Goal: Find specific page/section: Find specific page/section

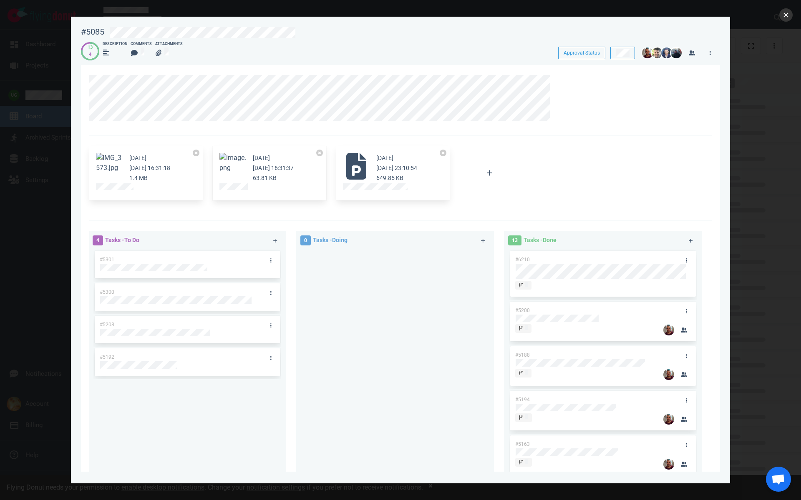
click at [786, 20] on button "close" at bounding box center [785, 14] width 13 height 13
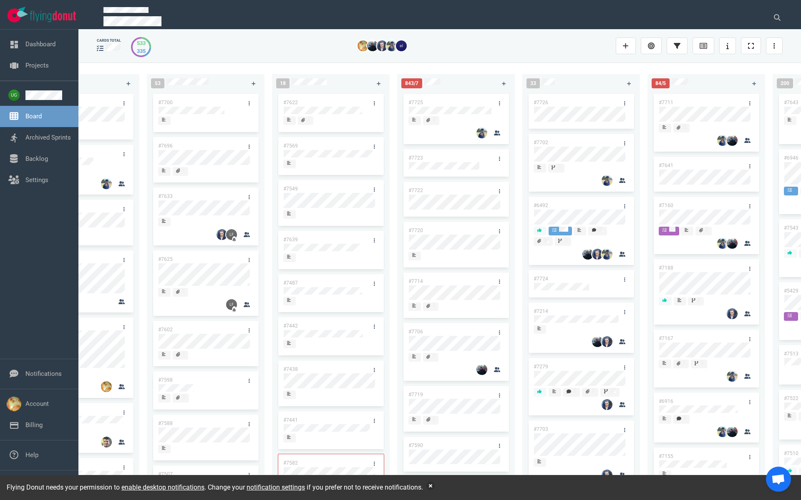
scroll to position [0, 109]
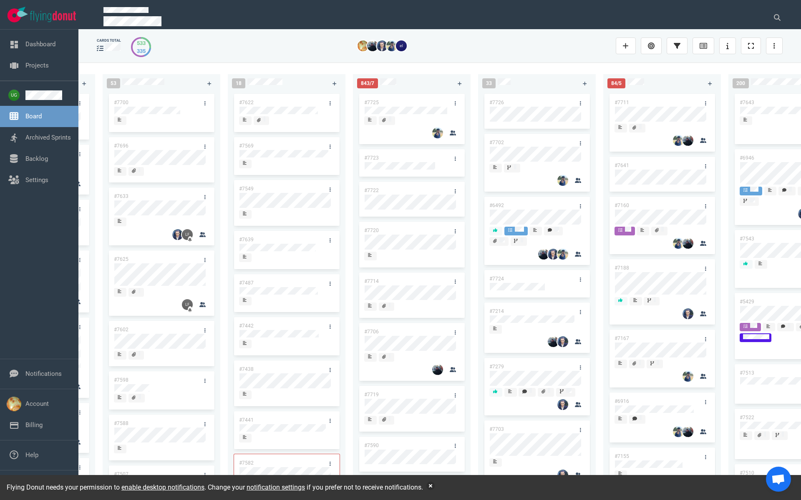
click at [369, 103] on link "#7725" at bounding box center [371, 103] width 15 height 6
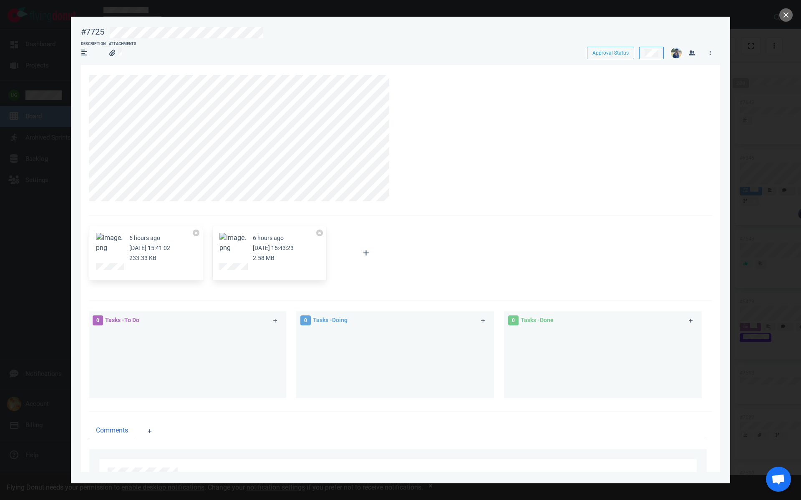
click at [231, 242] on button "Zoom image" at bounding box center [232, 243] width 27 height 20
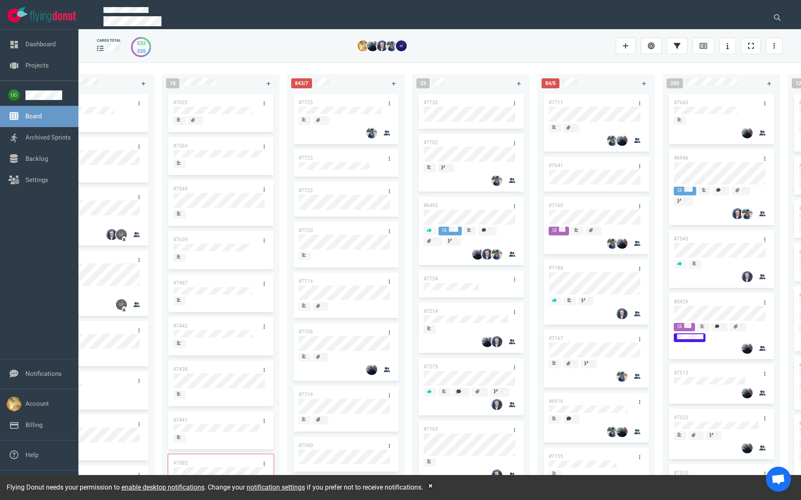
scroll to position [0, 201]
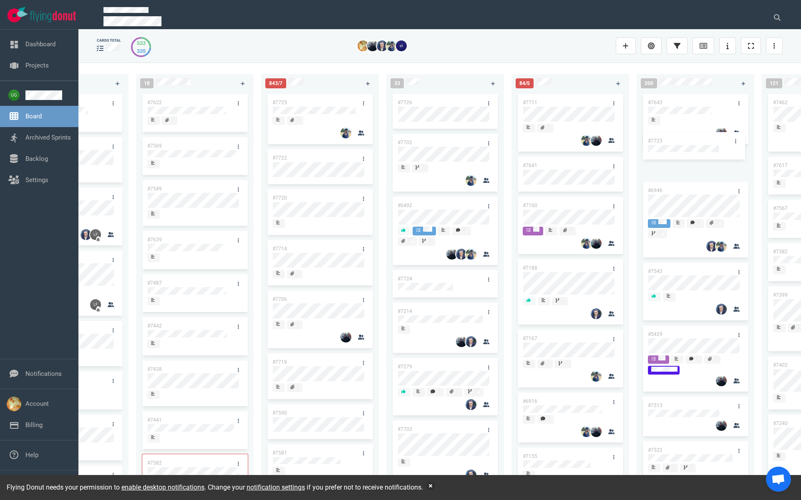
drag, startPoint x: 316, startPoint y: 153, endPoint x: 691, endPoint y: 136, distance: 375.7
click at [691, 136] on div "222 #7646 #7563 #1948 #1674 #1617 #1660 #362 #4673 #2261 #2378 #2684 #2904 #267…" at bounding box center [439, 281] width 722 height 437
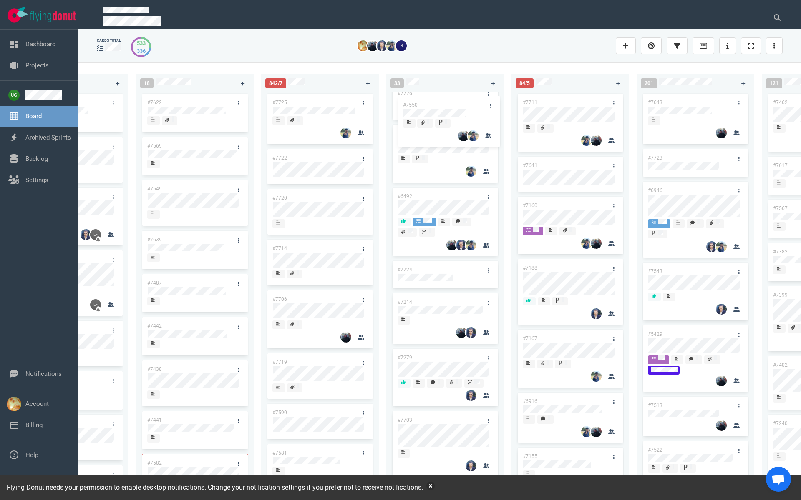
scroll to position [0, 0]
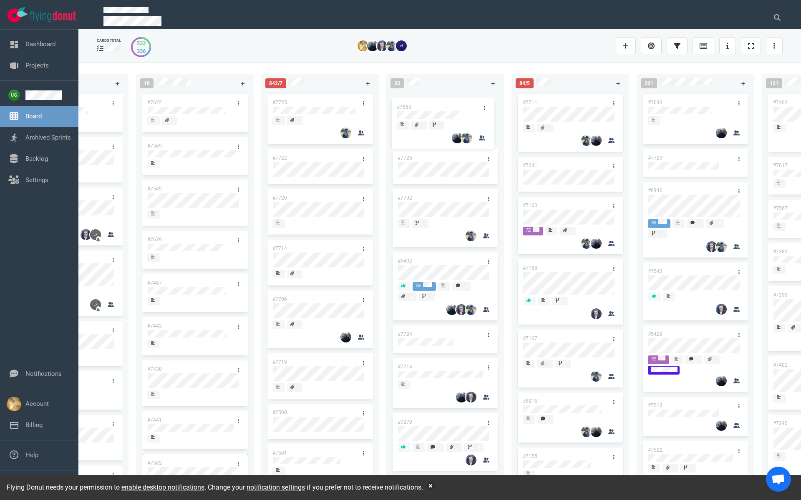
drag, startPoint x: 441, startPoint y: 388, endPoint x: 439, endPoint y: 104, distance: 283.5
click at [439, 104] on div "#7726 #7702 #6492 #7724 #7214 #7279 #7703 #7550 #7712 #7721 #3249 #7707 #7692 #…" at bounding box center [445, 287] width 108 height 390
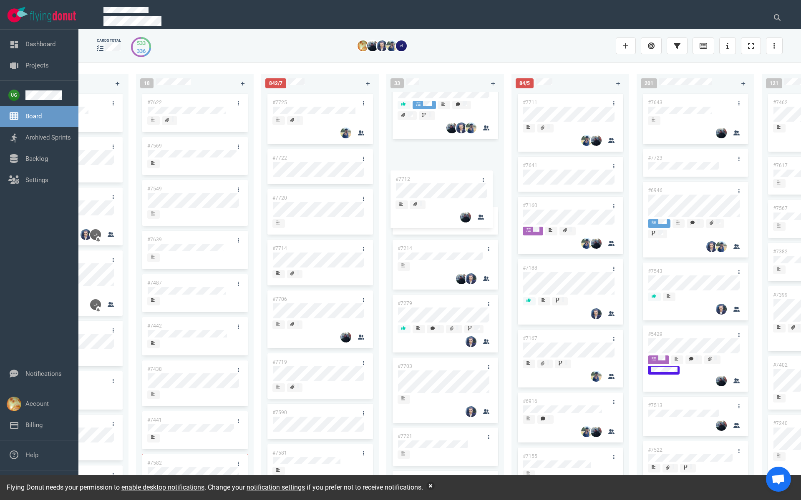
scroll to position [176, 0]
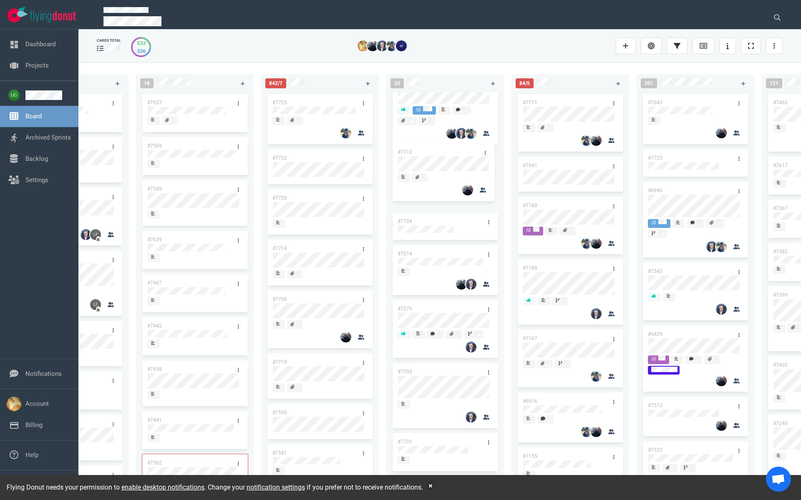
drag, startPoint x: 450, startPoint y: 345, endPoint x: 450, endPoint y: 151, distance: 193.5
click at [450, 151] on div "#7550 #7726 #7702 #6492 #7724 #7214 #7279 #7703 #7712 #7721 #3249 #7707 #7692 #…" at bounding box center [445, 111] width 108 height 390
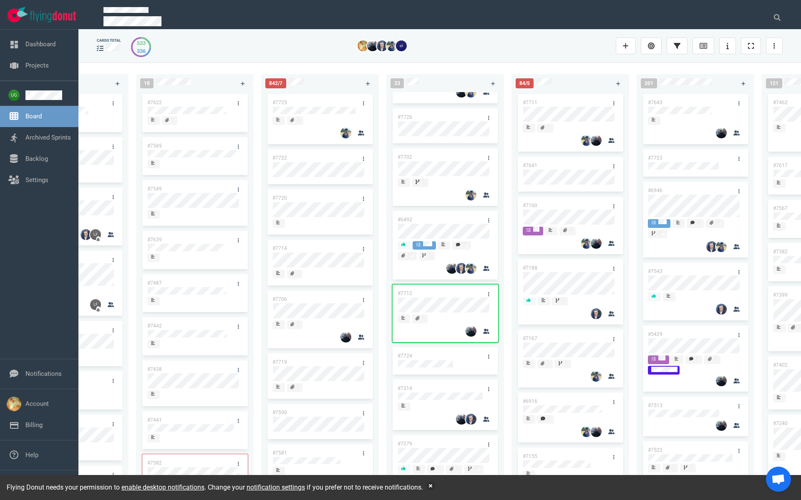
scroll to position [0, 0]
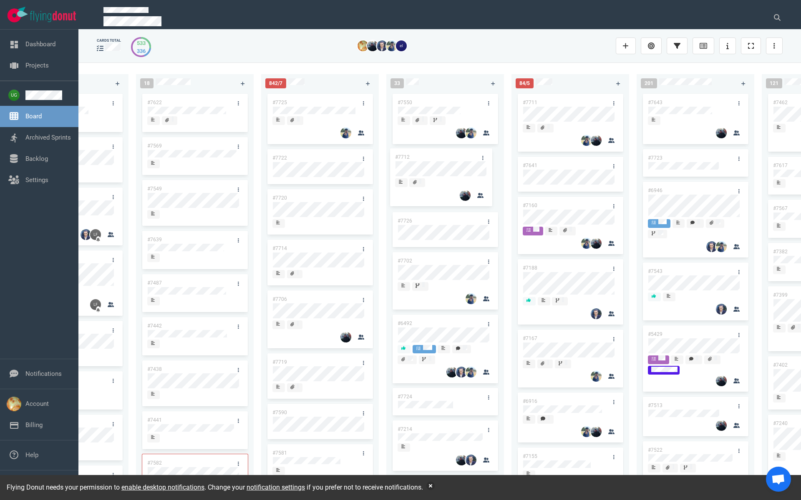
drag, startPoint x: 444, startPoint y: 334, endPoint x: 441, endPoint y: 156, distance: 177.2
click at [441, 156] on div "#7550 #7726 #7702 #6492 #7712 #7724 #7214 #7279 #7703 #7721 #3249 #7707 #7692 #…" at bounding box center [445, 287] width 108 height 390
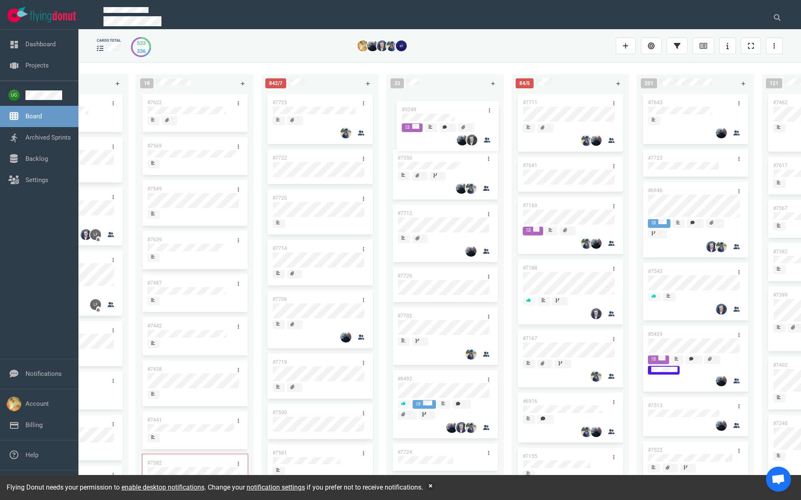
drag, startPoint x: 438, startPoint y: 310, endPoint x: 442, endPoint y: 109, distance: 200.6
click at [442, 109] on div "#7550 #7712 #7726 #7702 #6492 #7724 #7214 #7279 #7703 #7721 #3249 #7707 #7692 #…" at bounding box center [445, 287] width 108 height 390
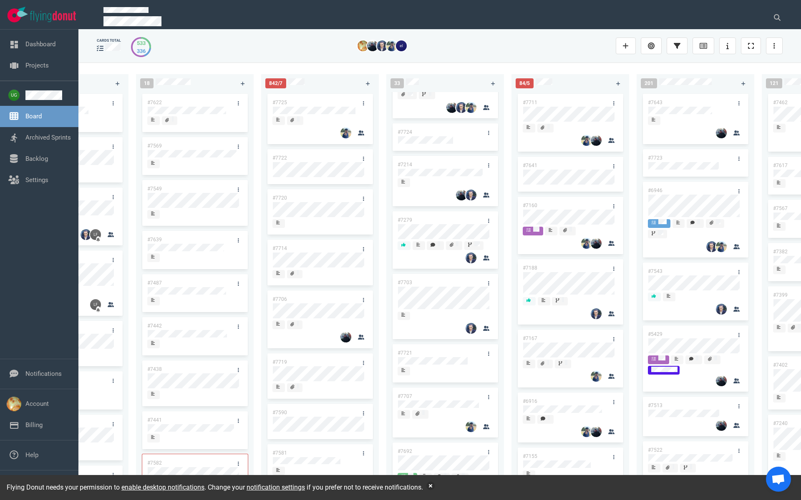
scroll to position [322, 0]
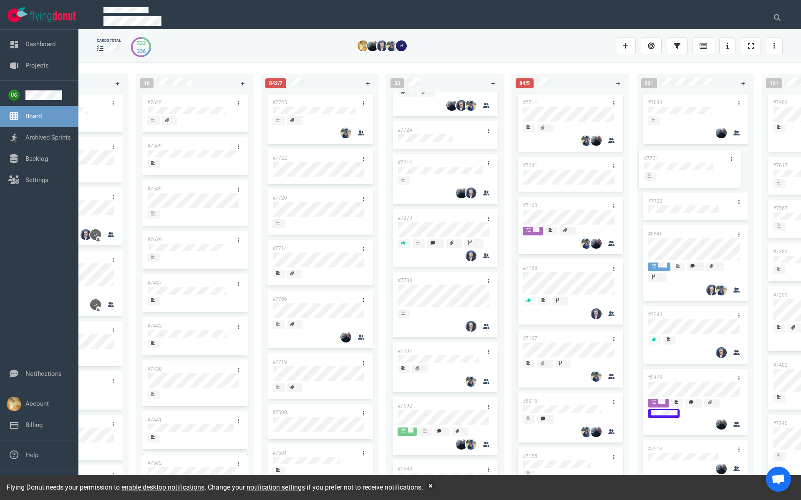
drag, startPoint x: 440, startPoint y: 349, endPoint x: 686, endPoint y: 155, distance: 313.2
click at [686, 155] on div "222 #7646 #7563 #1948 #1674 #1617 #1660 #362 #4673 #2261 #2378 #2684 #2904 #267…" at bounding box center [439, 281] width 722 height 437
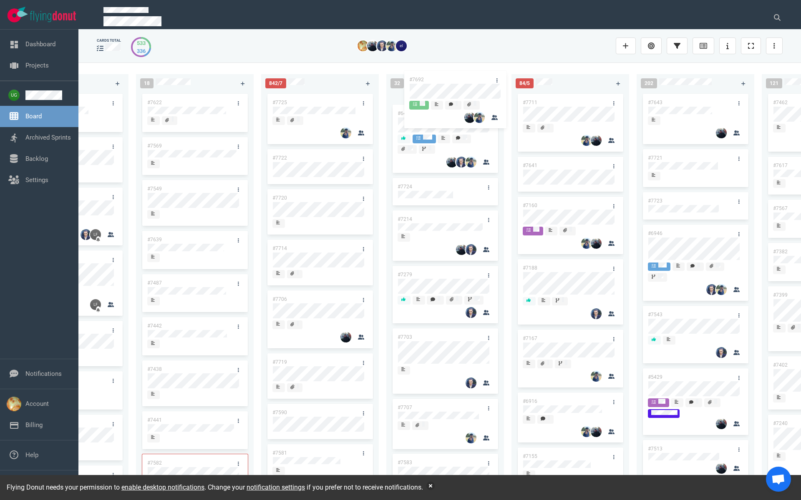
scroll to position [321, 0]
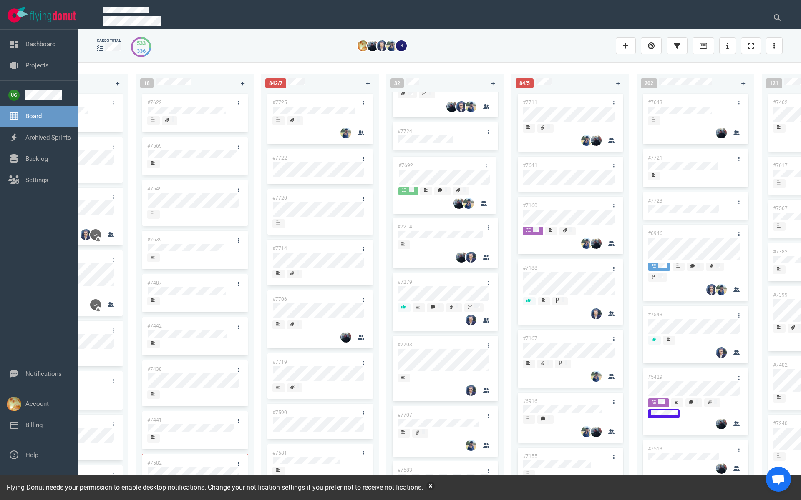
drag, startPoint x: 431, startPoint y: 372, endPoint x: 432, endPoint y: 161, distance: 211.0
click at [432, 161] on div "#3249 #7550 #7712 #7726 #7702 #6492 #7724 #7214 #7279 #7703 #7707 #7692 #7583 #…" at bounding box center [445, 289] width 118 height 394
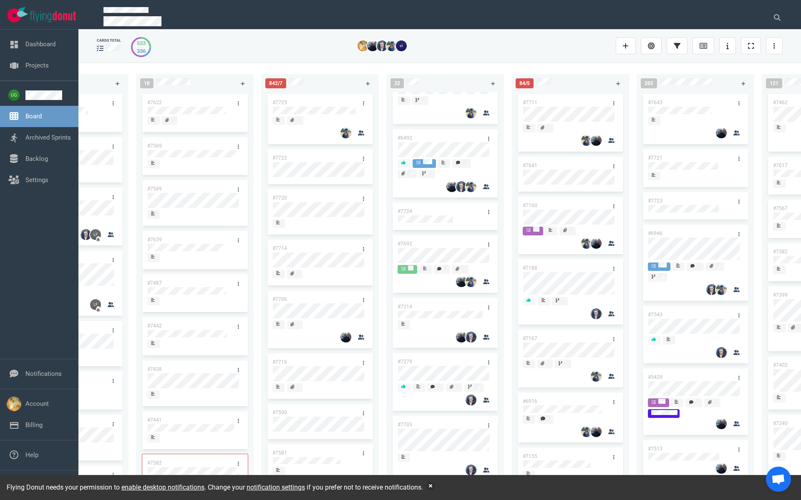
scroll to position [169, 0]
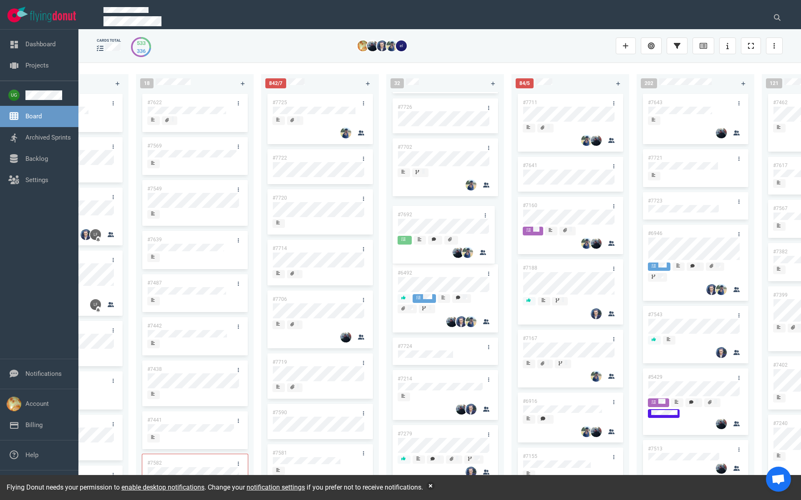
drag, startPoint x: 441, startPoint y: 313, endPoint x: 441, endPoint y: 211, distance: 101.7
click at [441, 211] on div "#3249 #7550 #7712 #7726 #7702 #6492 #7724 #7692 #7214 #7279 #7703 #7707 #7583 #…" at bounding box center [445, 118] width 108 height 390
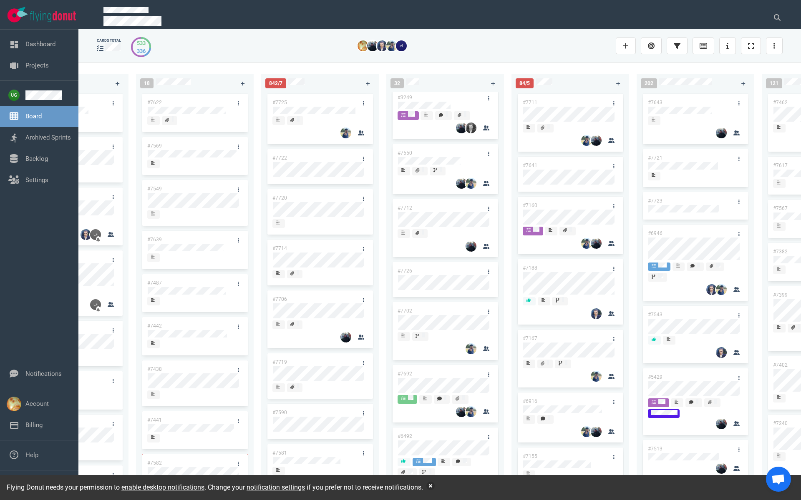
scroll to position [0, 0]
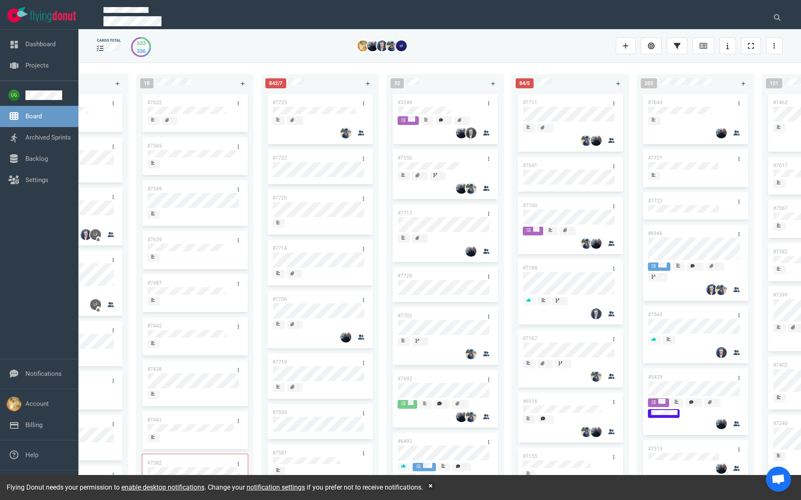
click at [409, 215] on link "#7712" at bounding box center [404, 213] width 15 height 6
drag, startPoint x: 441, startPoint y: 365, endPoint x: 442, endPoint y: 160, distance: 204.7
click at [442, 160] on div "#3249 #7550 #7712 #7726 #7702 #7692 #6492 #7724 #7214 #7279 #7703 #7707 #7583 #…" at bounding box center [445, 287] width 108 height 390
click at [407, 158] on link "#7664" at bounding box center [404, 158] width 15 height 6
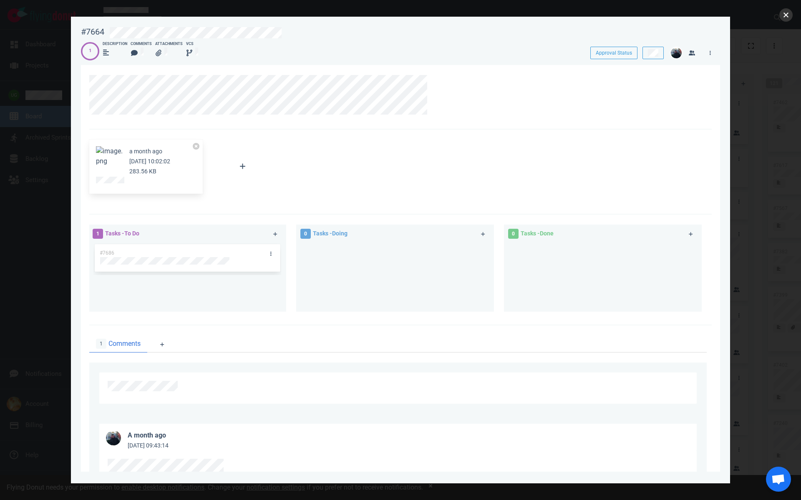
click at [790, 11] on button "close" at bounding box center [785, 14] width 13 height 13
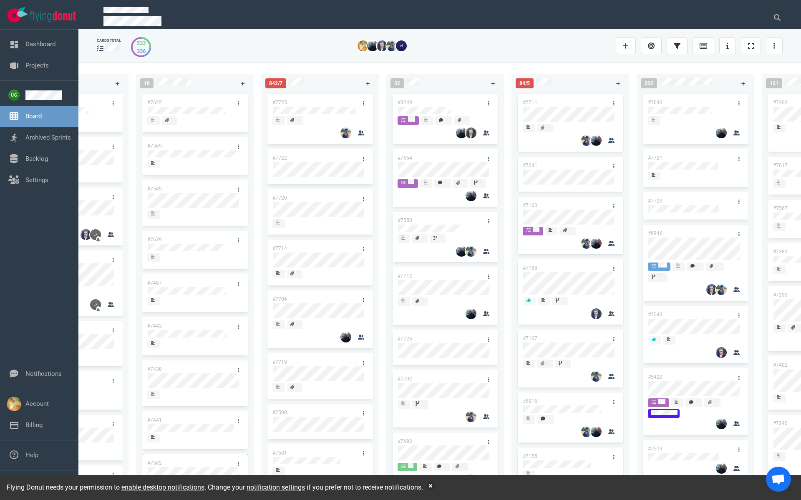
click at [527, 100] on link "#7711" at bounding box center [529, 103] width 15 height 6
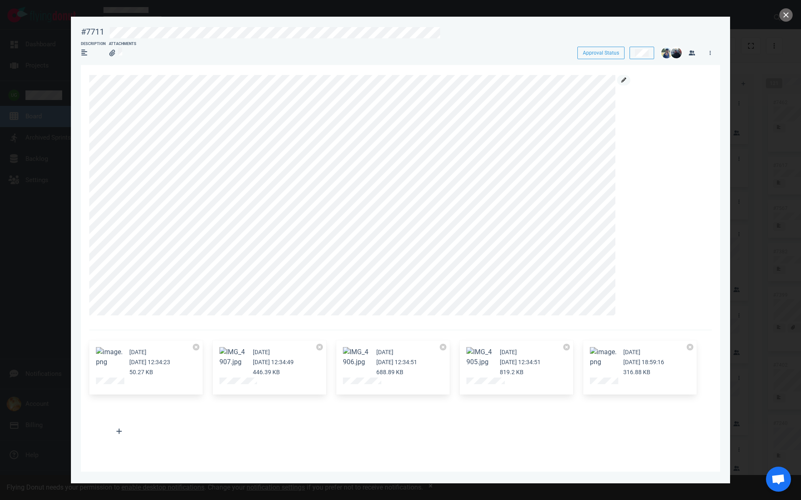
click at [623, 80] on icon at bounding box center [623, 80] width 5 height 5
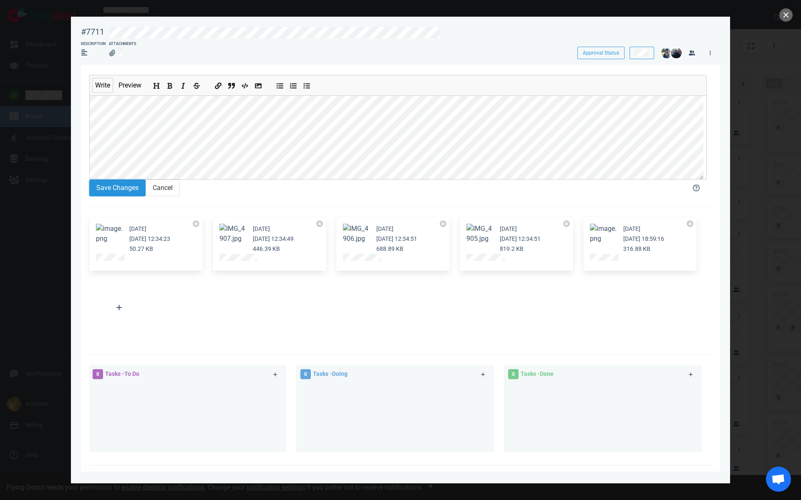
click at [106, 189] on button "Save Changes" at bounding box center [117, 188] width 56 height 17
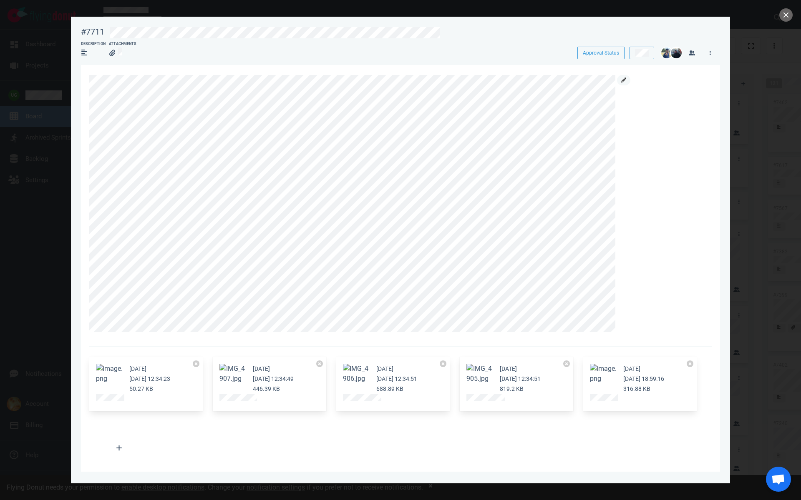
click at [624, 78] on icon at bounding box center [623, 80] width 5 height 5
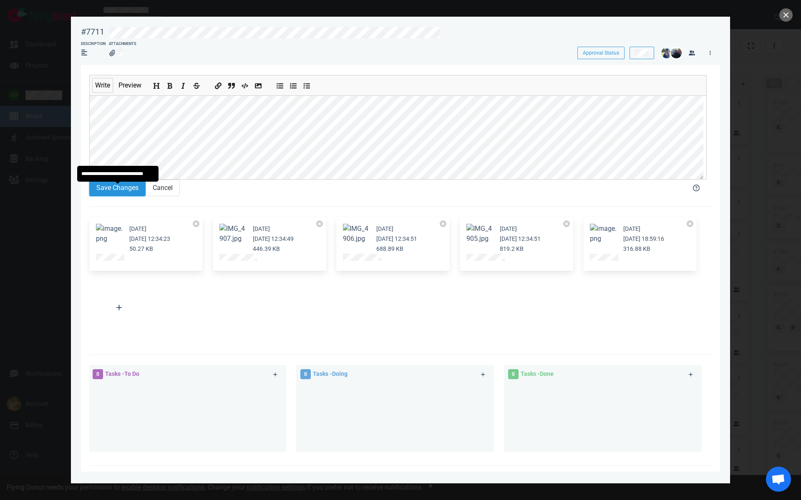
click at [119, 195] on button "Save Changes" at bounding box center [117, 188] width 56 height 17
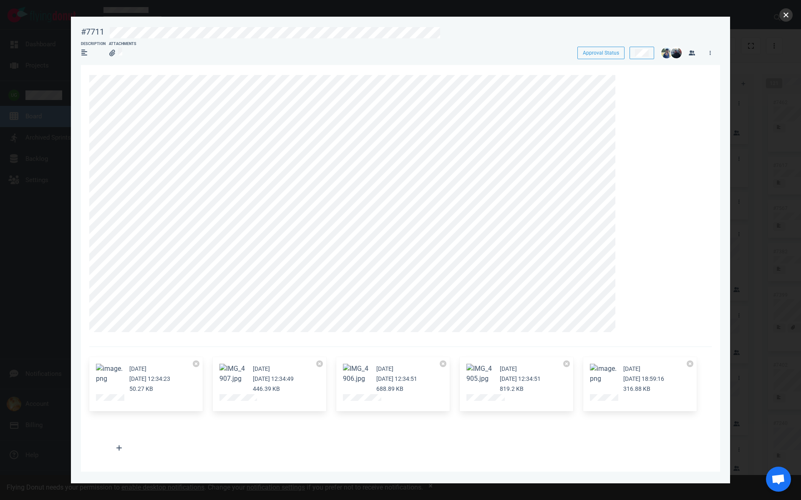
click at [787, 14] on button "close" at bounding box center [785, 14] width 13 height 13
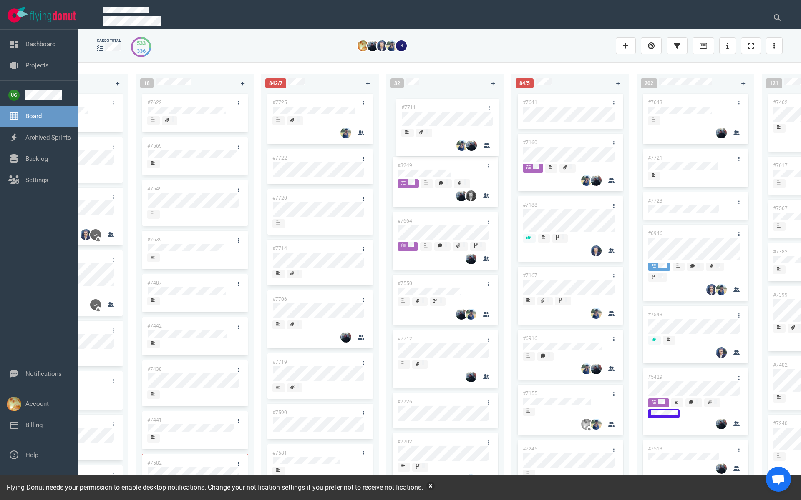
drag, startPoint x: 572, startPoint y: 100, endPoint x: 450, endPoint y: 105, distance: 121.4
click at [450, 105] on div "222 #7646 #7563 #1948 #1674 #1617 #1660 #362 #4673 #2261 #2378 #2684 #2904 #267…" at bounding box center [439, 281] width 722 height 437
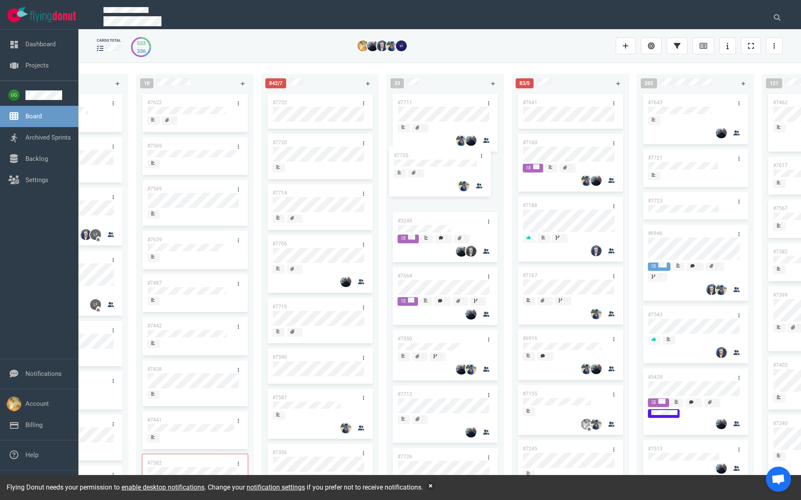
drag, startPoint x: 319, startPoint y: 98, endPoint x: 440, endPoint y: 151, distance: 132.4
click at [440, 151] on div "222 #7646 #7563 #1948 #1674 #1617 #1660 #362 #4673 #2261 #2378 #2684 #2904 #267…" at bounding box center [439, 281] width 722 height 437
click at [405, 163] on link "#7725" at bounding box center [404, 166] width 15 height 6
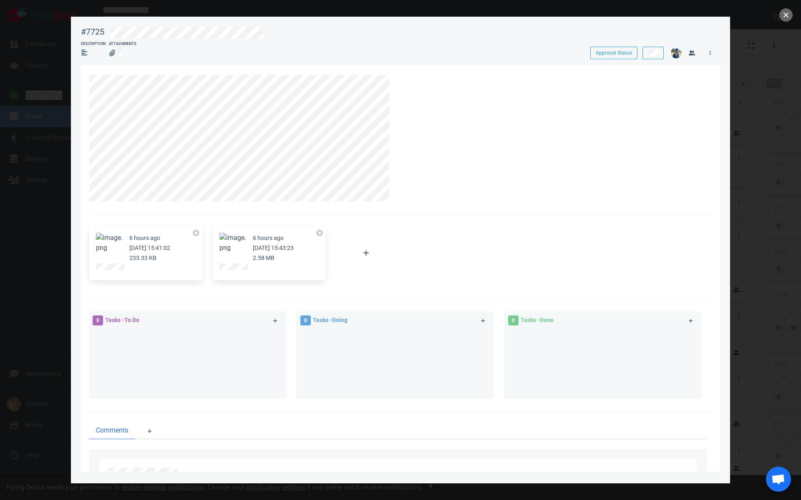
click at [229, 240] on button "Zoom image" at bounding box center [232, 243] width 27 height 20
click at [399, 79] on link at bounding box center [397, 80] width 13 height 10
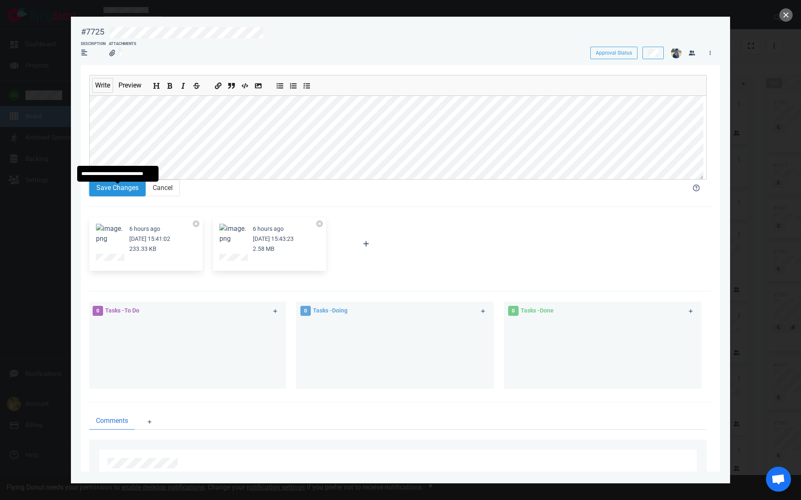
click at [97, 190] on button "Save Changes" at bounding box center [117, 188] width 56 height 17
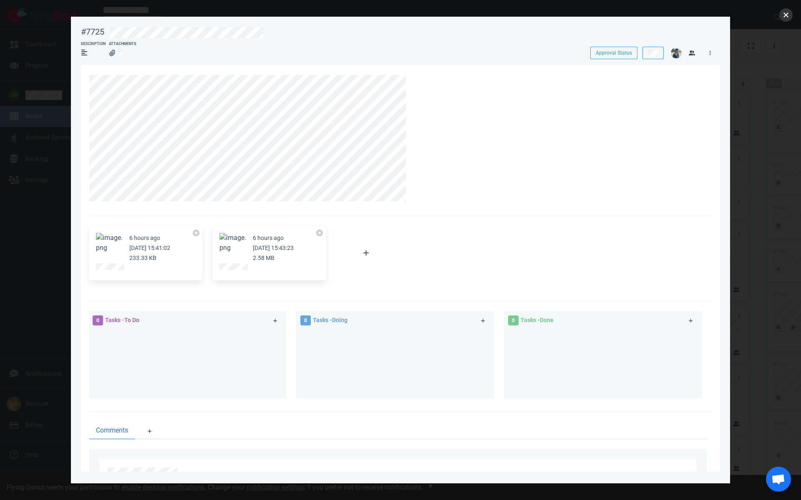
click at [788, 15] on button "close" at bounding box center [785, 14] width 13 height 13
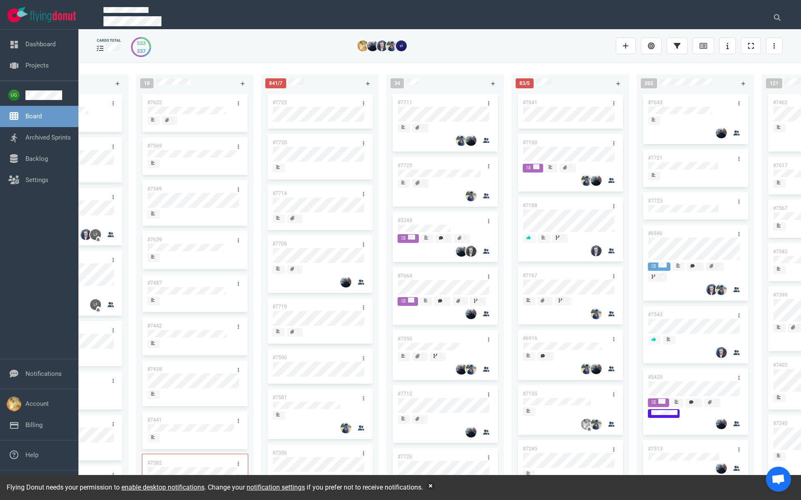
click at [407, 276] on link "#7664" at bounding box center [404, 276] width 15 height 6
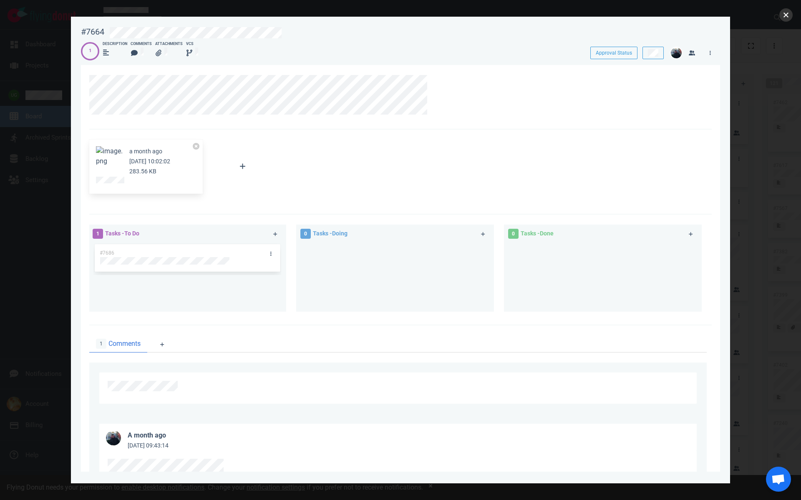
click at [784, 18] on button "close" at bounding box center [785, 14] width 13 height 13
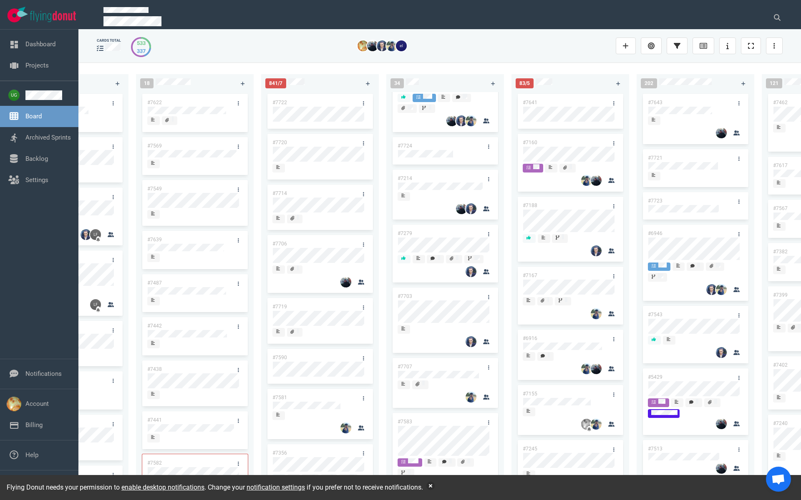
scroll to position [599, 0]
